Goal: Task Accomplishment & Management: Use online tool/utility

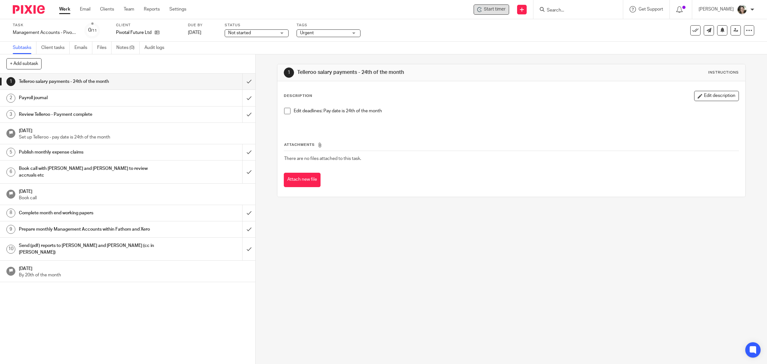
click at [499, 9] on span "Start timer" at bounding box center [495, 9] width 22 height 7
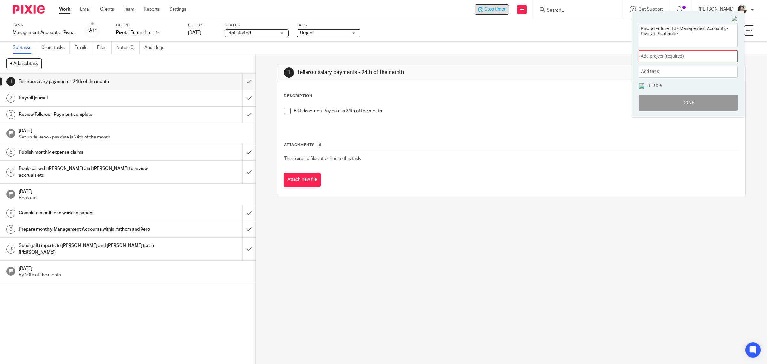
click at [683, 54] on span "Add project (required) :" at bounding box center [681, 56] width 81 height 7
click at [659, 102] on li "Bookkeeping" at bounding box center [686, 103] width 83 height 7
click at [641, 85] on img at bounding box center [642, 85] width 5 height 5
click at [667, 100] on button "Done" at bounding box center [688, 103] width 99 height 16
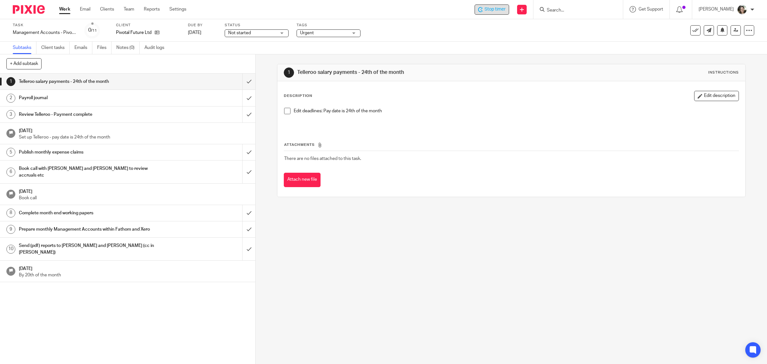
click at [286, 113] on span at bounding box center [287, 111] width 6 height 6
click at [744, 34] on div at bounding box center [749, 30] width 10 height 10
click at [712, 55] on link "Advanced task editor" at bounding box center [724, 55] width 42 height 4
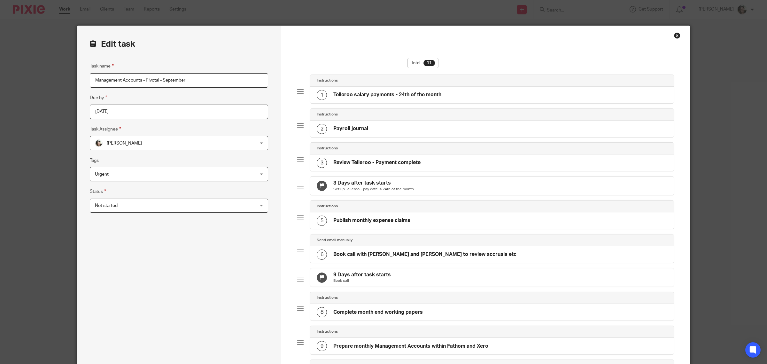
click at [360, 190] on p "Set up Telleroo - pay date is 24th of the month" at bounding box center [374, 189] width 81 height 5
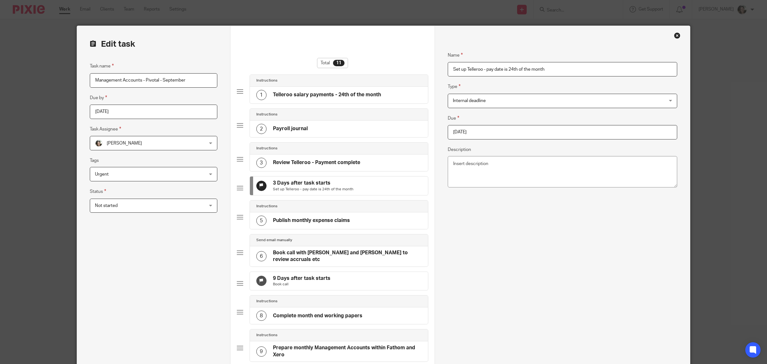
click at [491, 127] on input "2025-09-19" at bounding box center [563, 132] width 230 height 14
type input "2025-09-24"
click at [507, 69] on input "Set up Telleroo - pay date is 24th of the month" at bounding box center [563, 69] width 230 height 14
drag, startPoint x: 541, startPoint y: 68, endPoint x: 595, endPoint y: 68, distance: 53.4
click at [594, 69] on input "Set up Telleroo - pay date is Wednesday 24th of the month" at bounding box center [563, 69] width 230 height 14
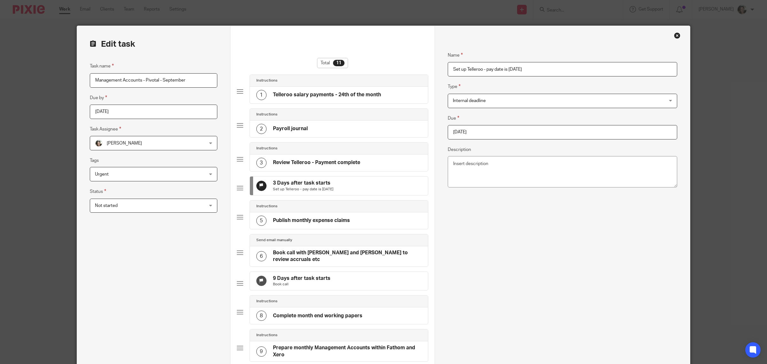
type input "Set up Telleroo - pay date is [DATE]"
click at [531, 234] on div "Name Set up Telleroo - pay date is Wednesday 24th September Type Internal deadl…" at bounding box center [563, 272] width 230 height 461
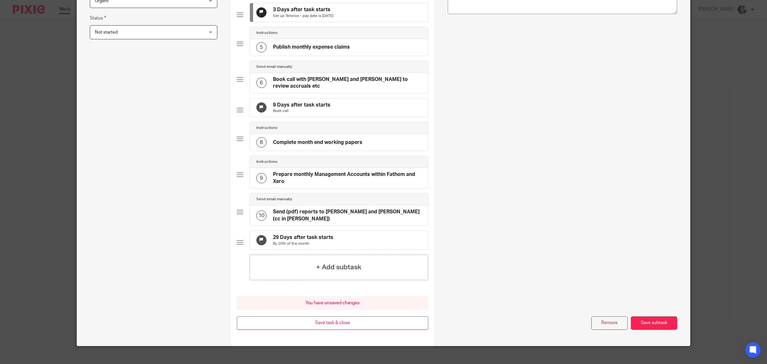
scroll to position [192, 0]
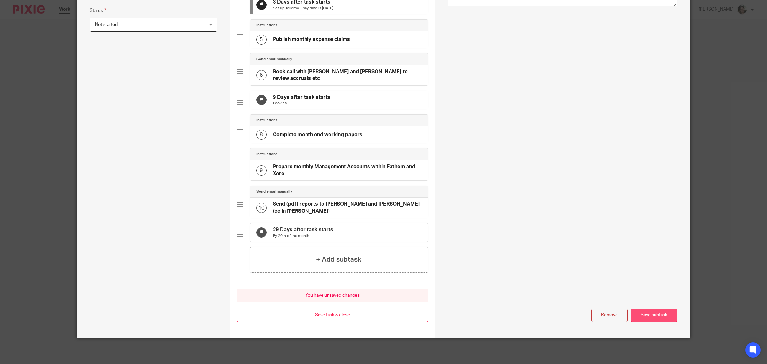
click at [659, 320] on button "Save subtask" at bounding box center [654, 316] width 46 height 14
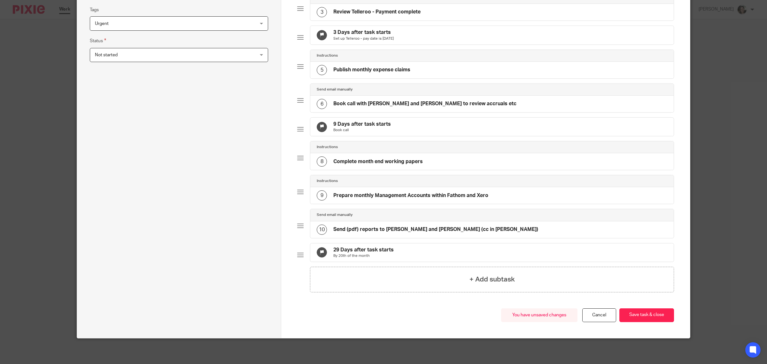
scroll to position [168, 0]
click at [643, 315] on button "Save task & close" at bounding box center [647, 315] width 55 height 14
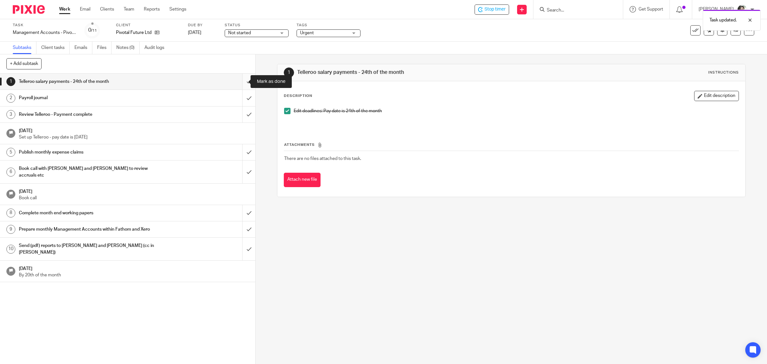
click at [241, 82] on input "submit" at bounding box center [127, 82] width 255 height 16
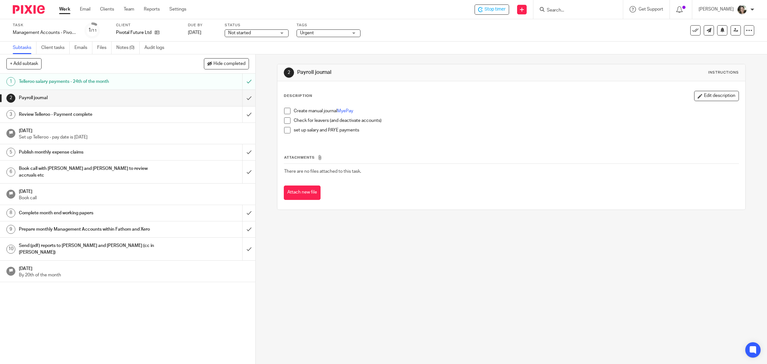
click at [286, 111] on span at bounding box center [287, 111] width 6 height 6
click at [285, 129] on span at bounding box center [287, 130] width 6 height 6
click at [284, 122] on span at bounding box center [287, 120] width 6 height 6
click at [240, 96] on input "submit" at bounding box center [127, 98] width 255 height 16
